Goal: Find specific page/section: Find specific page/section

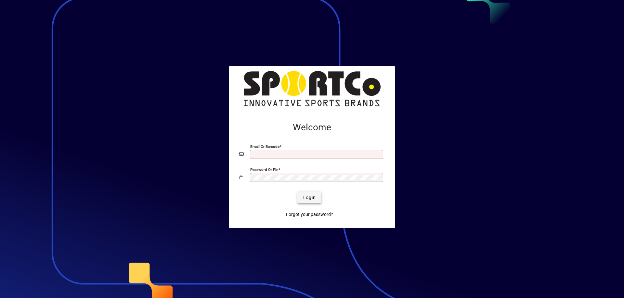
type input "**********"
click at [302, 193] on span "submit" at bounding box center [309, 198] width 24 height 16
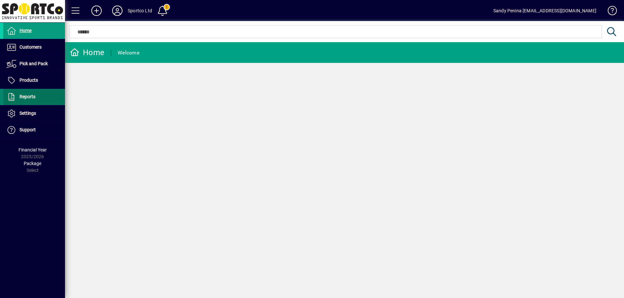
click at [26, 97] on span "Reports" at bounding box center [27, 96] width 16 height 5
